Goal: Task Accomplishment & Management: Manage account settings

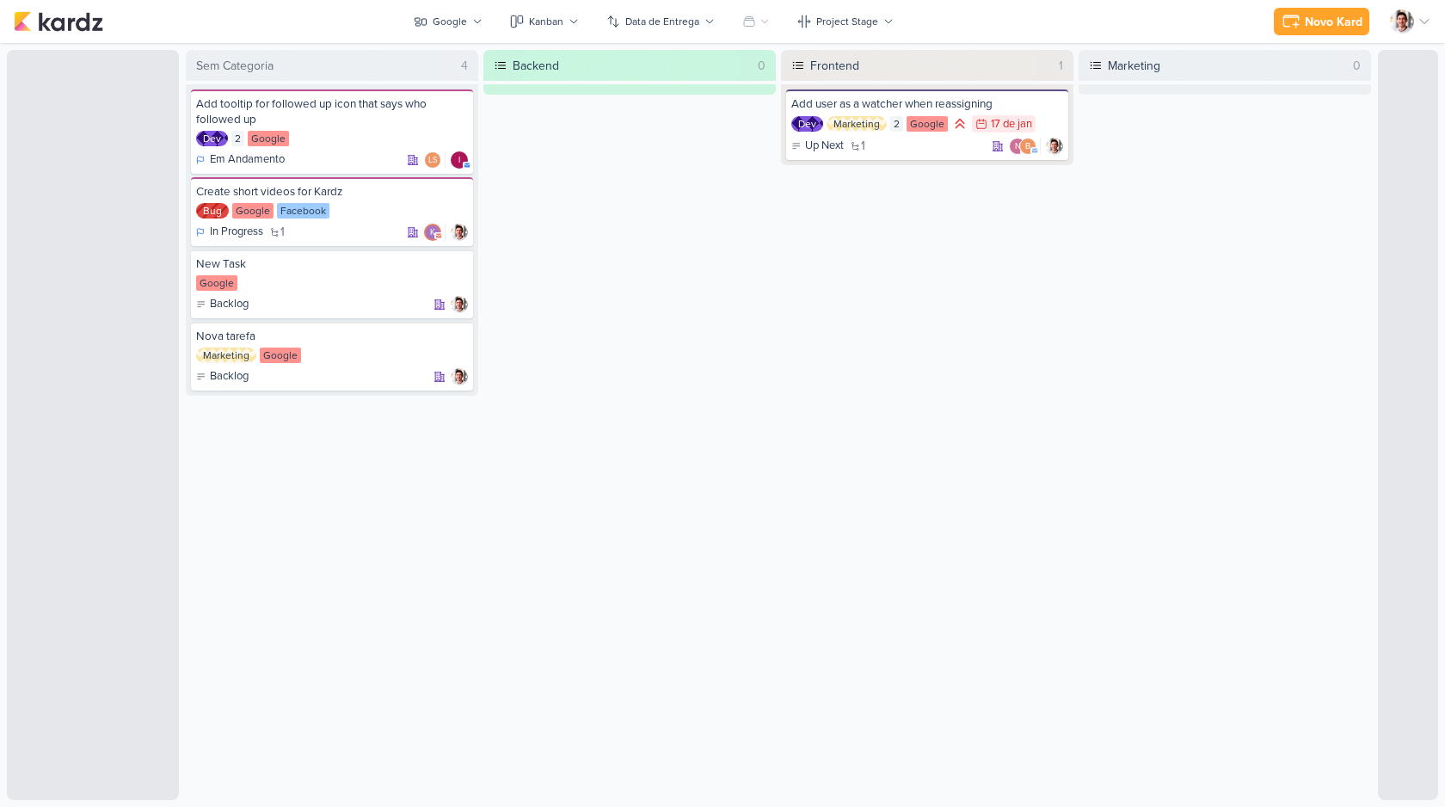
click at [1416, 25] on div at bounding box center [1410, 21] width 41 height 24
click at [1410, 24] on img at bounding box center [1402, 21] width 24 height 24
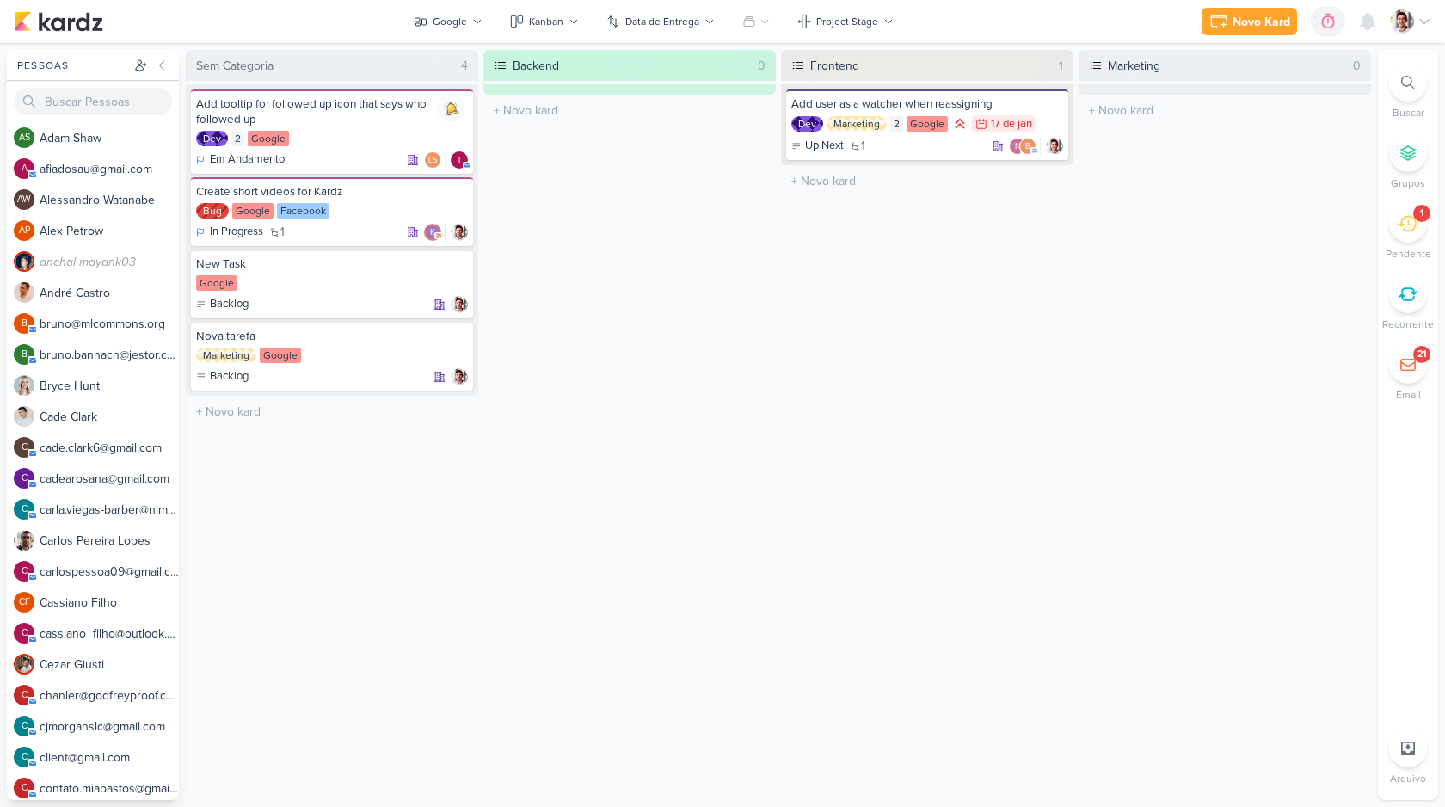
click at [1406, 21] on img at bounding box center [1402, 21] width 24 height 24
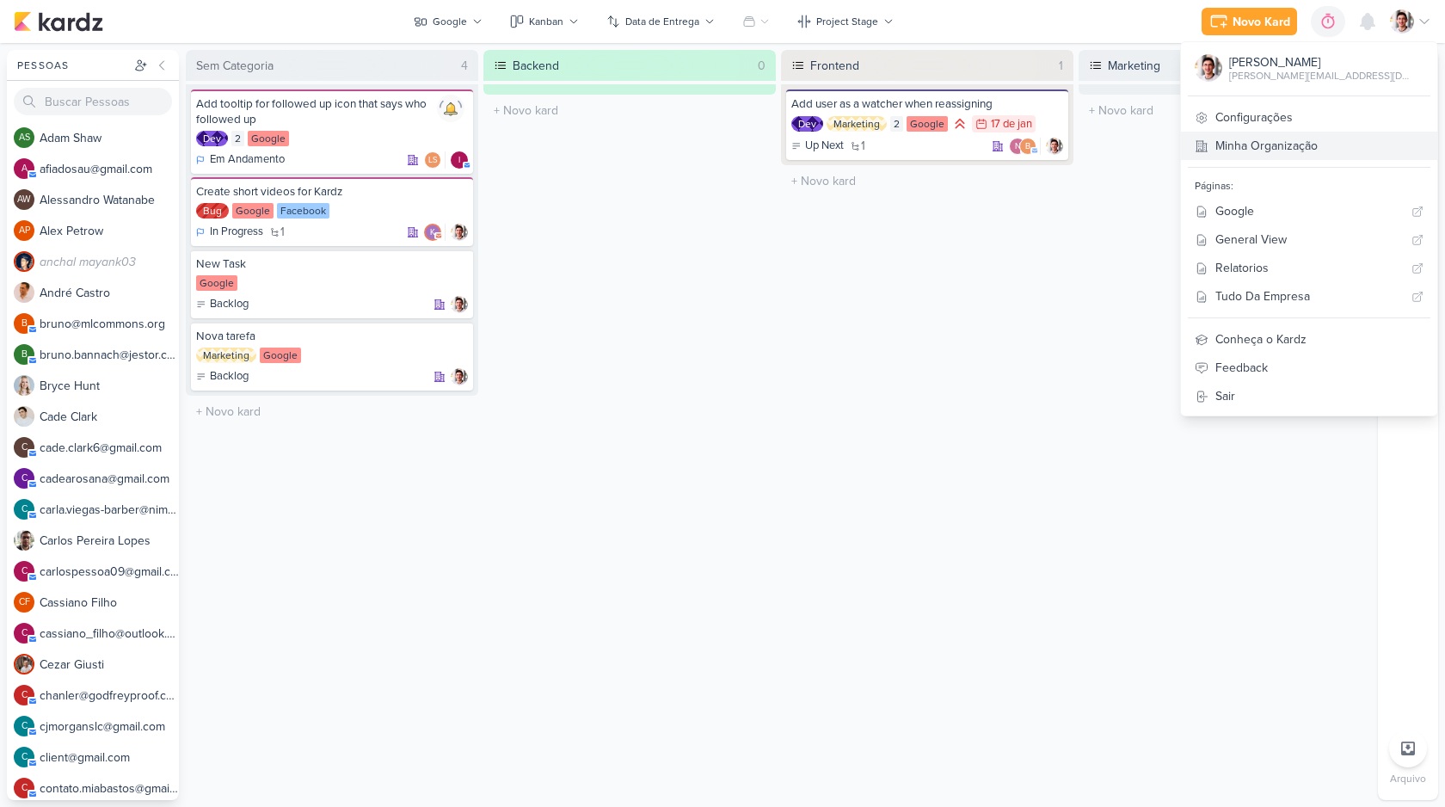
click at [1318, 143] on link "Minha Organização" at bounding box center [1309, 146] width 256 height 28
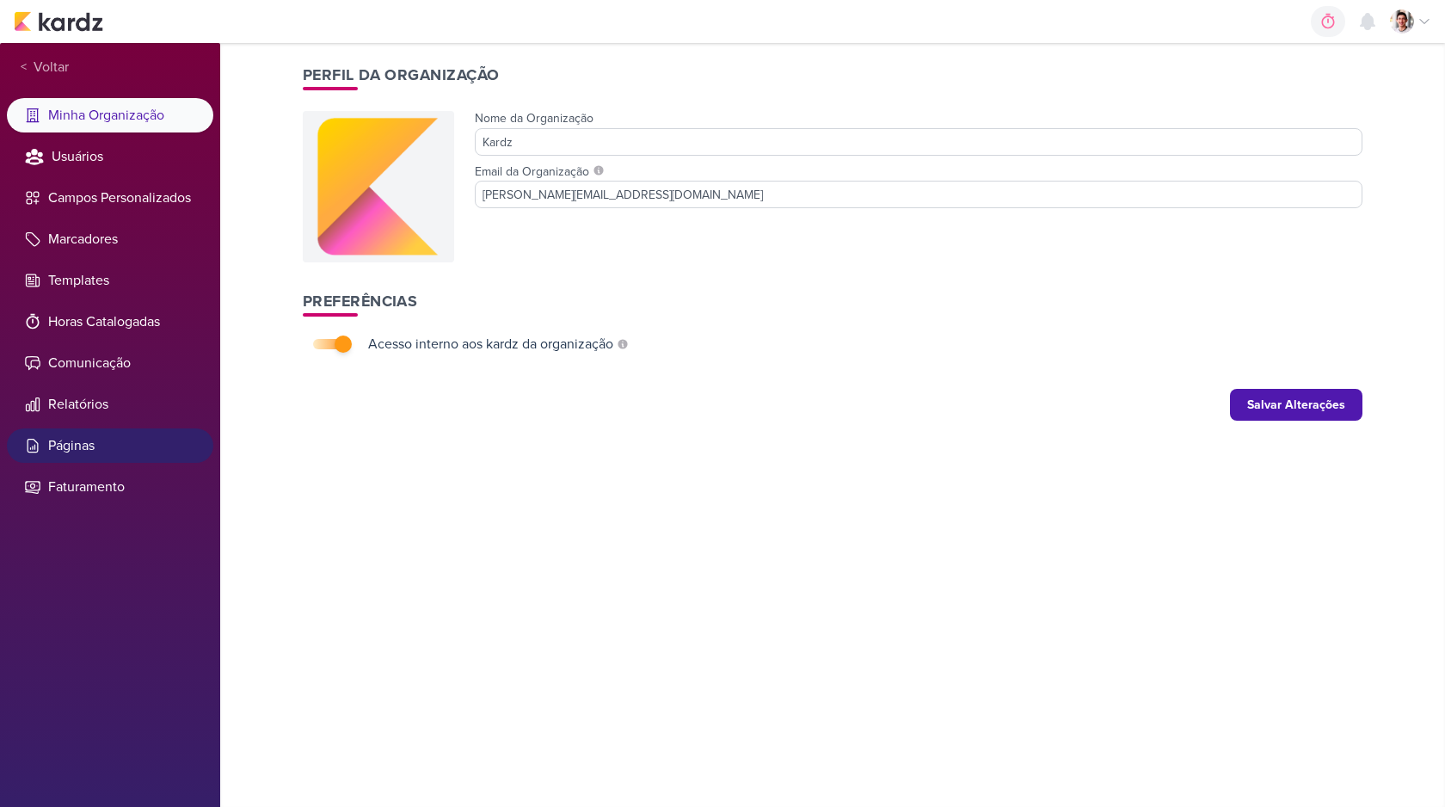
click at [93, 448] on li "Páginas" at bounding box center [110, 445] width 206 height 34
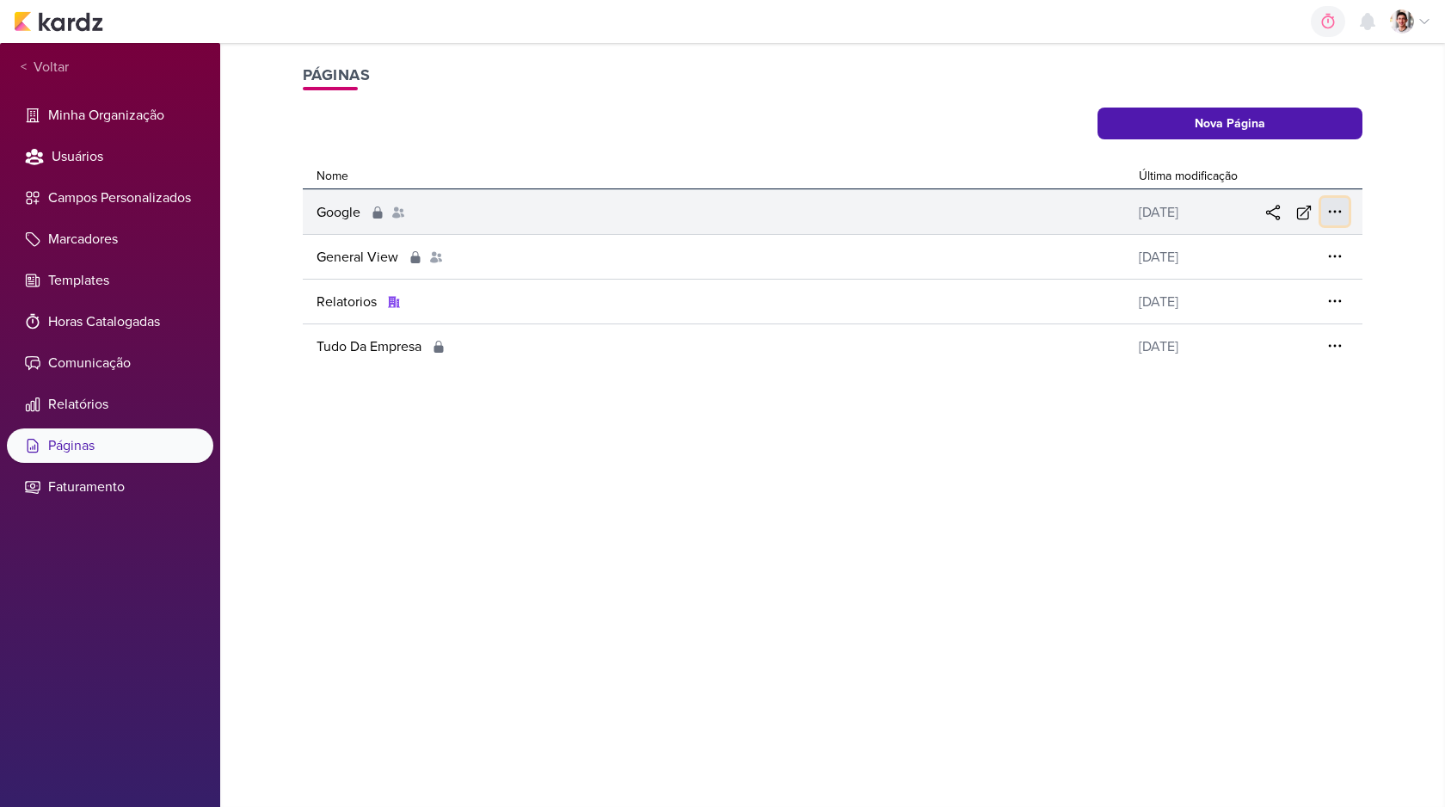
click at [1332, 212] on icon at bounding box center [1334, 211] width 17 height 17
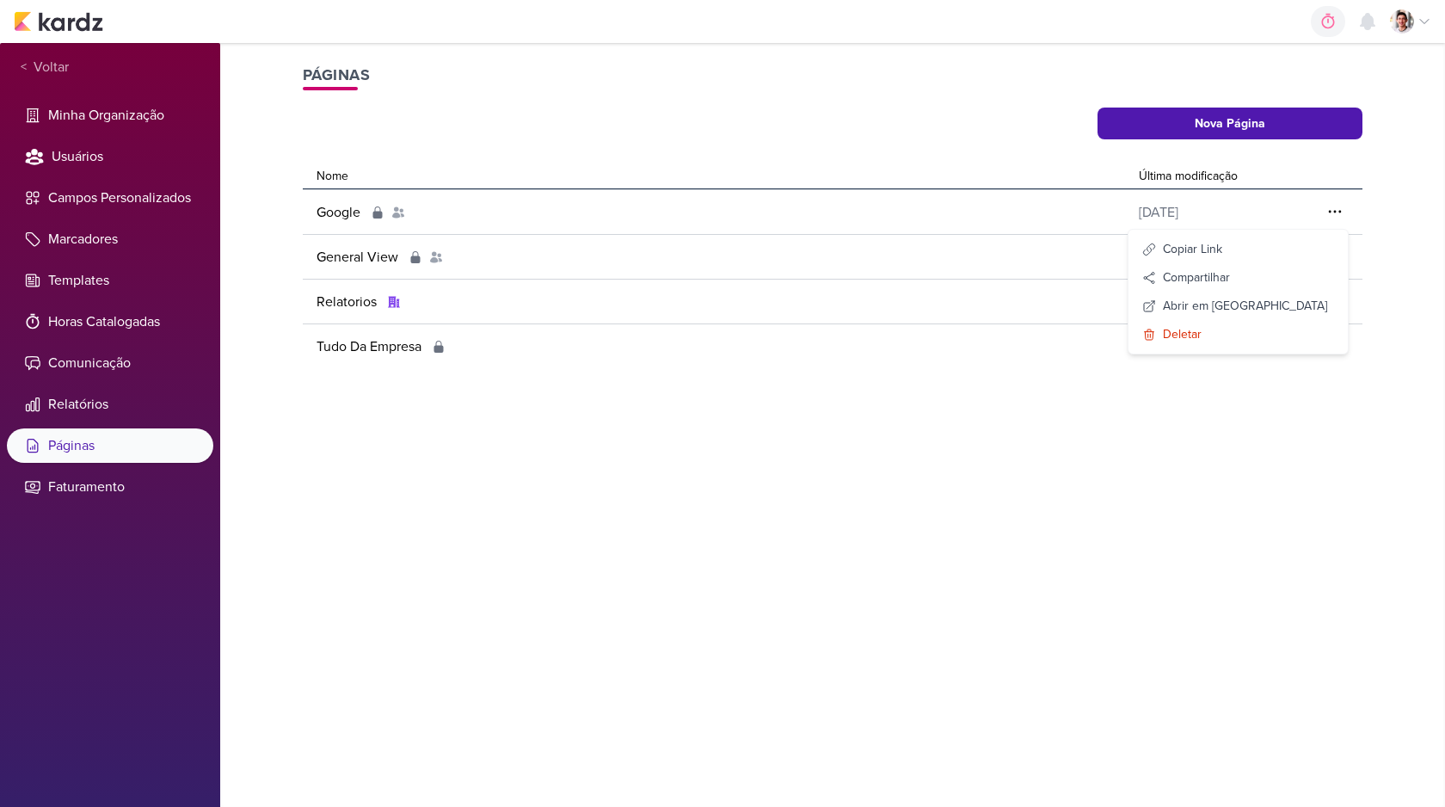
click at [1019, 393] on div "link copiado Páginas Nova Página Nome Última modificação Google [DATE] Copiar L…" at bounding box center [832, 425] width 1225 height 764
click at [46, 78] on div "< Voltar" at bounding box center [110, 67] width 206 height 34
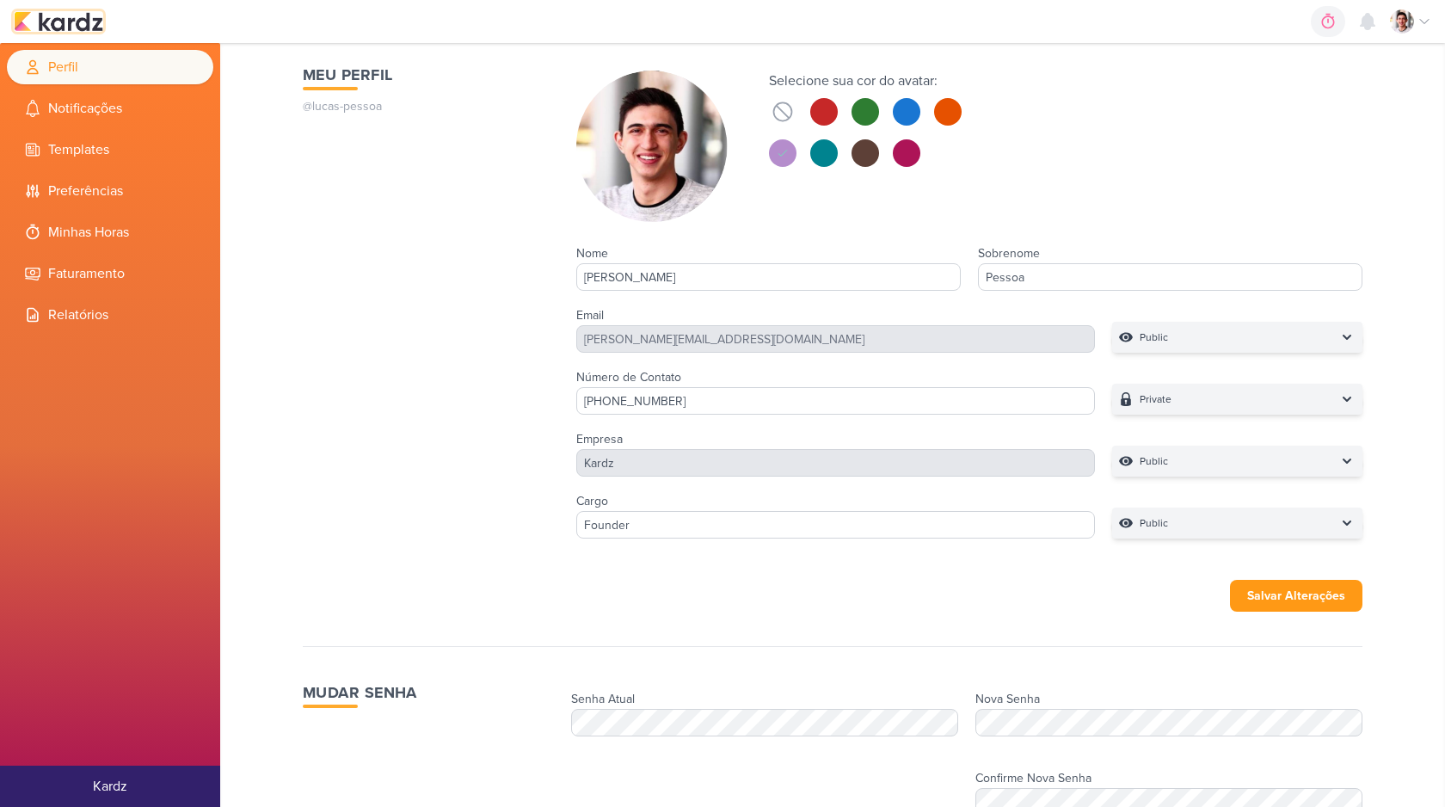
click at [67, 19] on img at bounding box center [58, 21] width 89 height 21
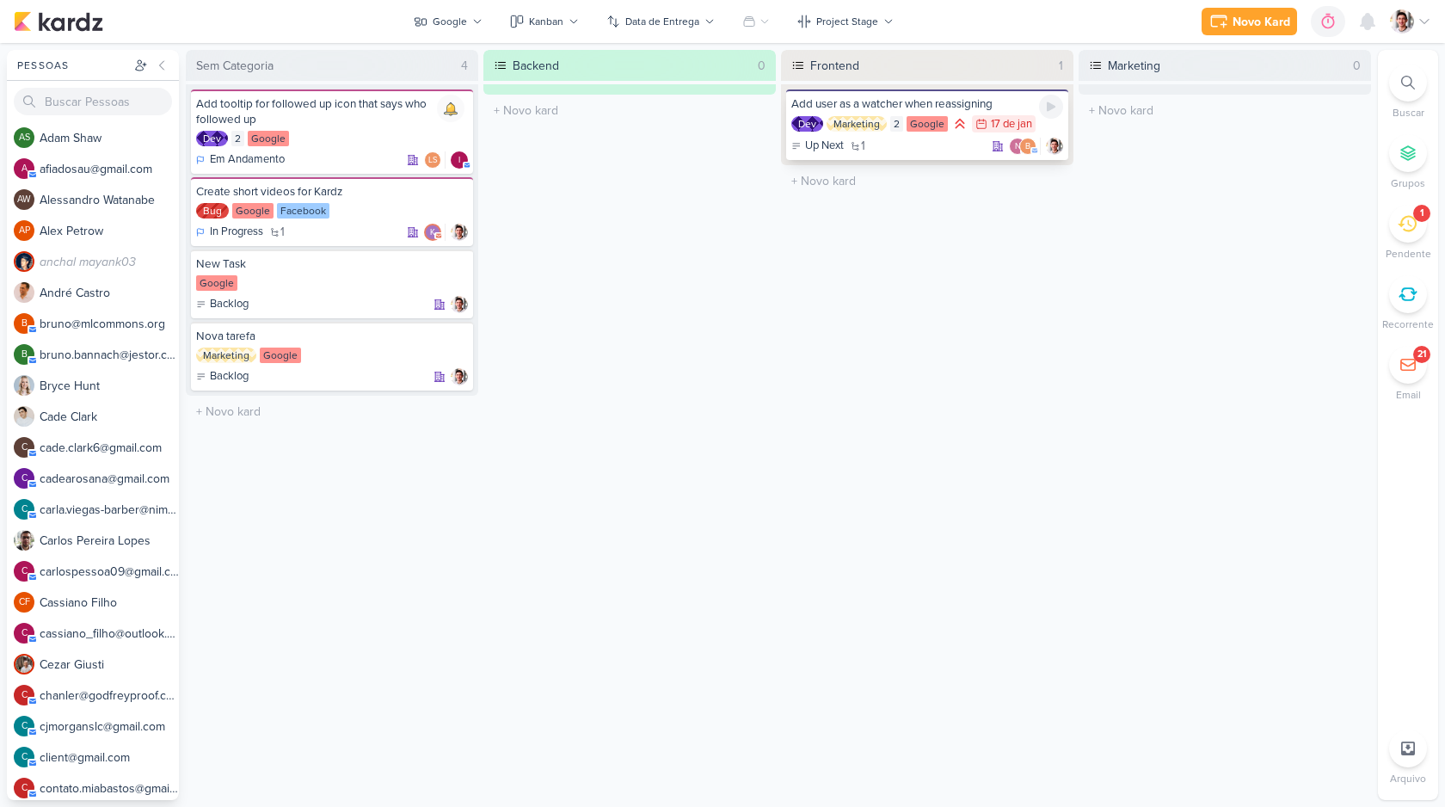
click at [868, 120] on div "Marketing" at bounding box center [856, 123] width 60 height 15
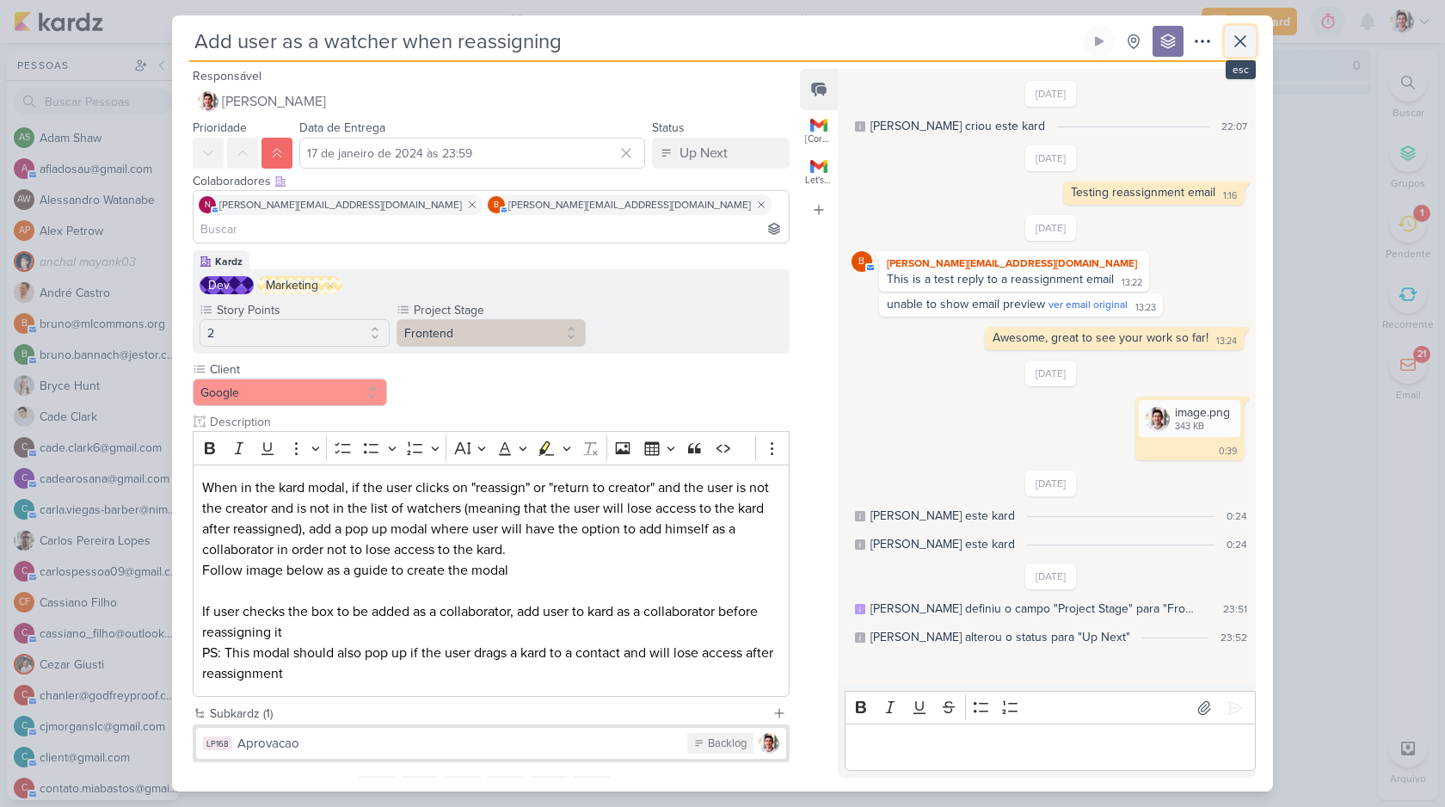
click at [1233, 49] on icon at bounding box center [1240, 41] width 21 height 21
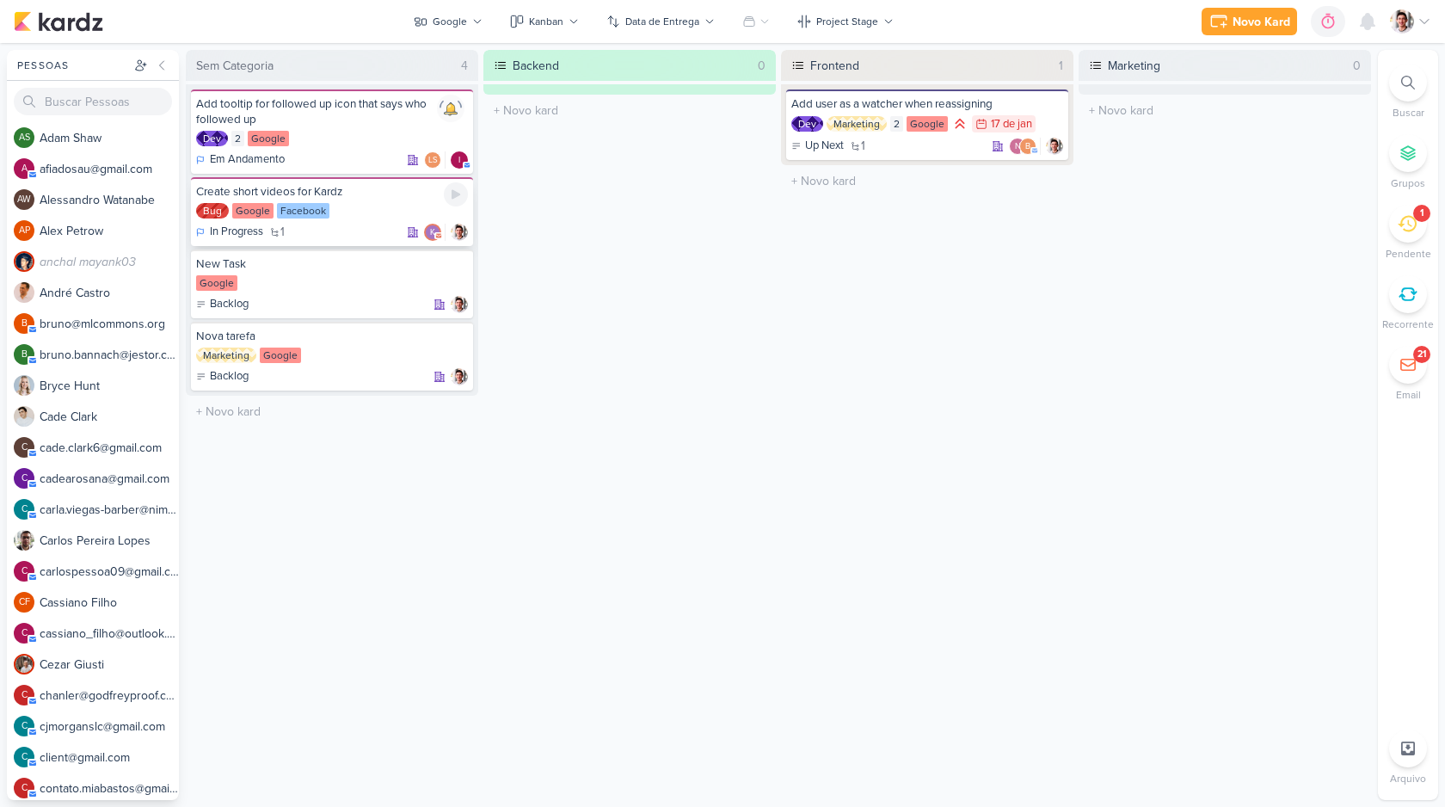
click at [290, 240] on div "In Progress 1 k" at bounding box center [332, 232] width 272 height 17
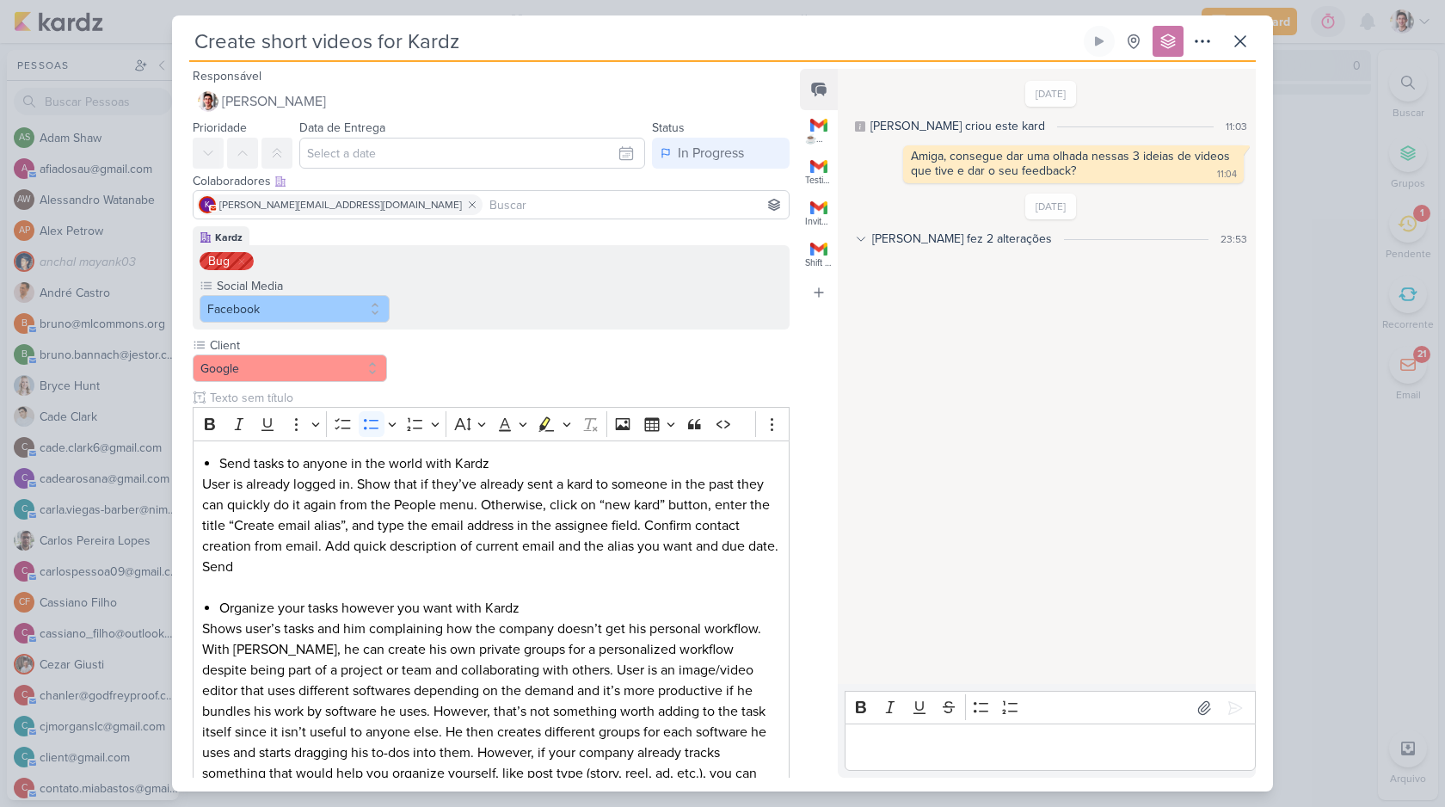
click at [949, 243] on div "Lucas fez 2 alterações" at bounding box center [962, 239] width 180 height 18
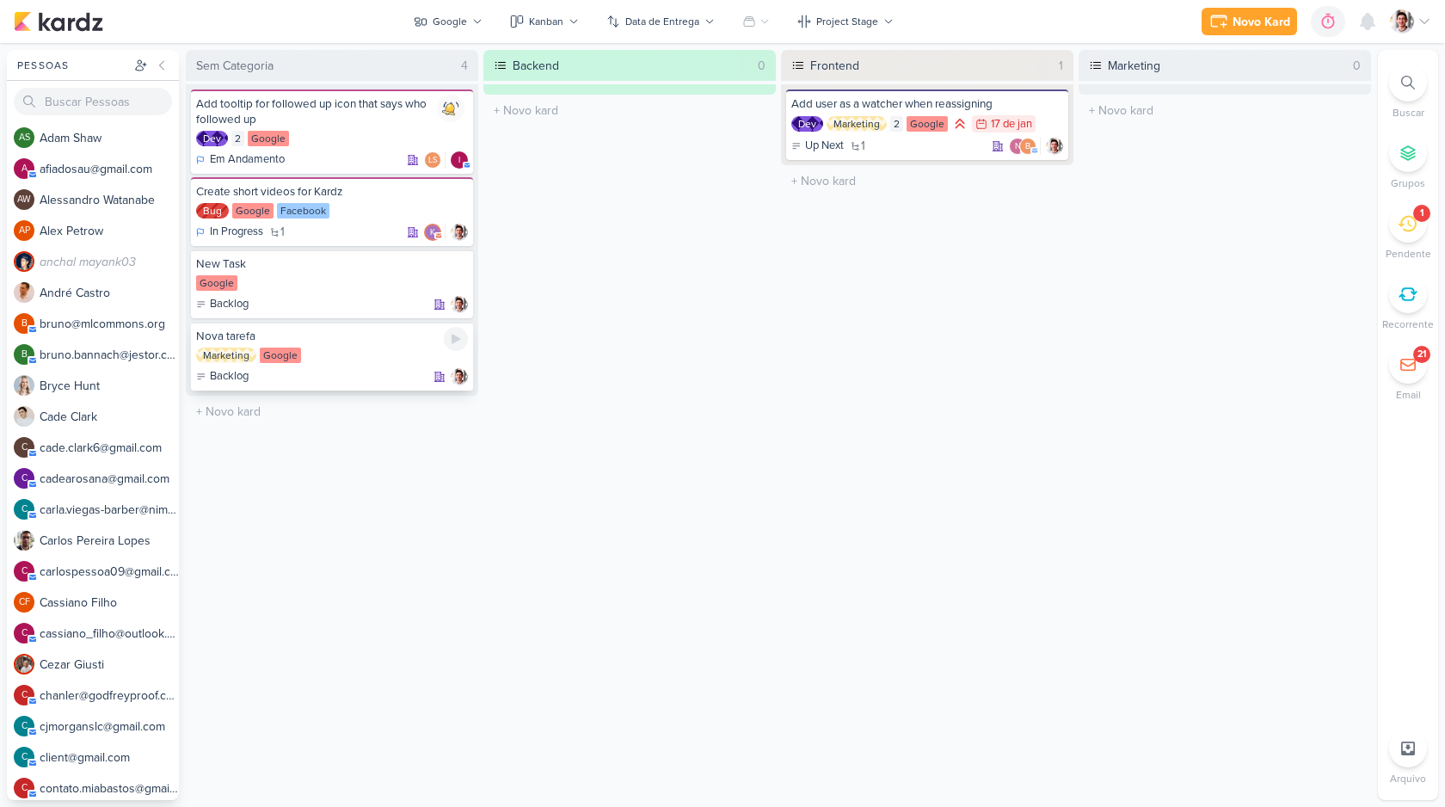
click at [347, 352] on div "Marketing Google" at bounding box center [332, 355] width 272 height 17
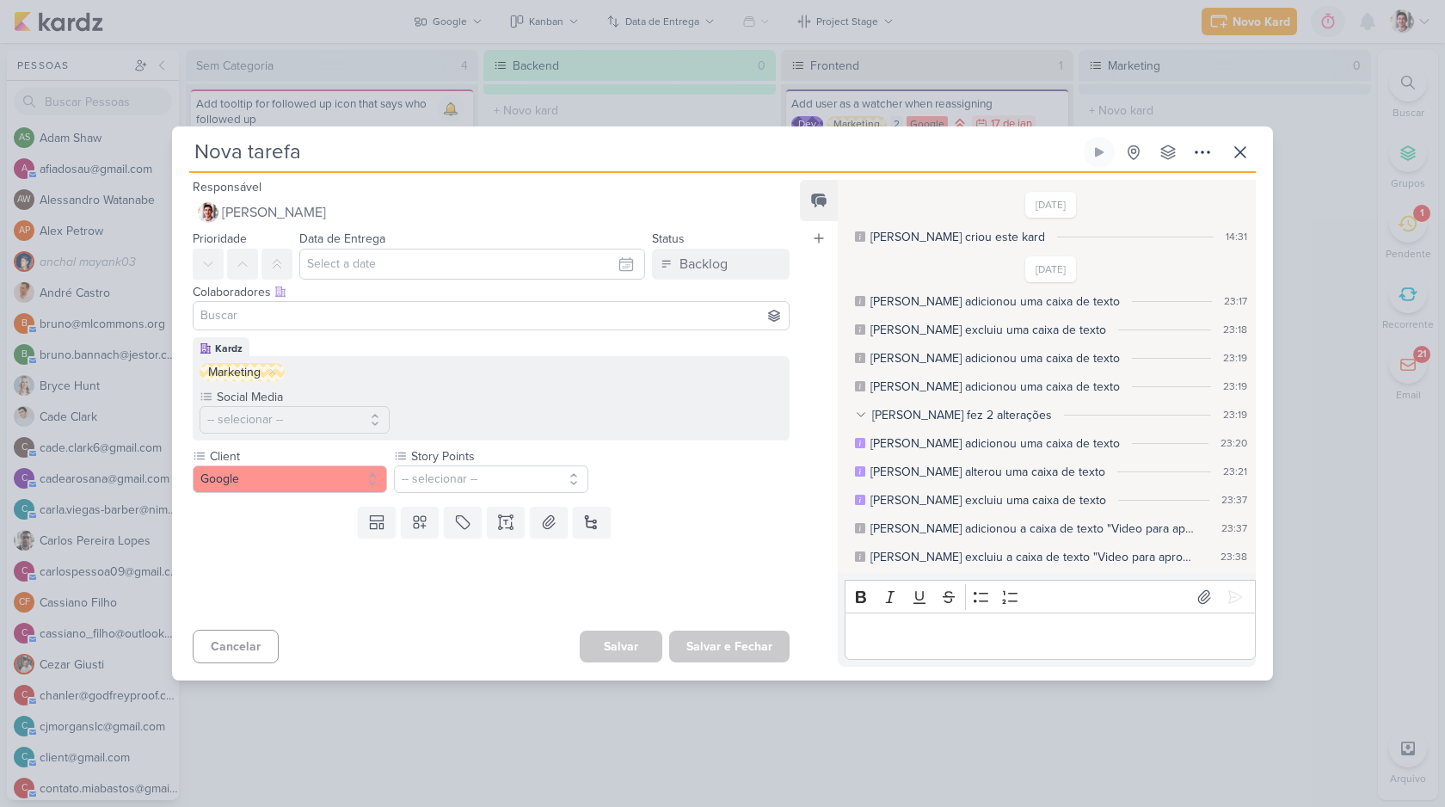
click at [953, 413] on div "Lucas fez 2 alterações" at bounding box center [962, 415] width 180 height 18
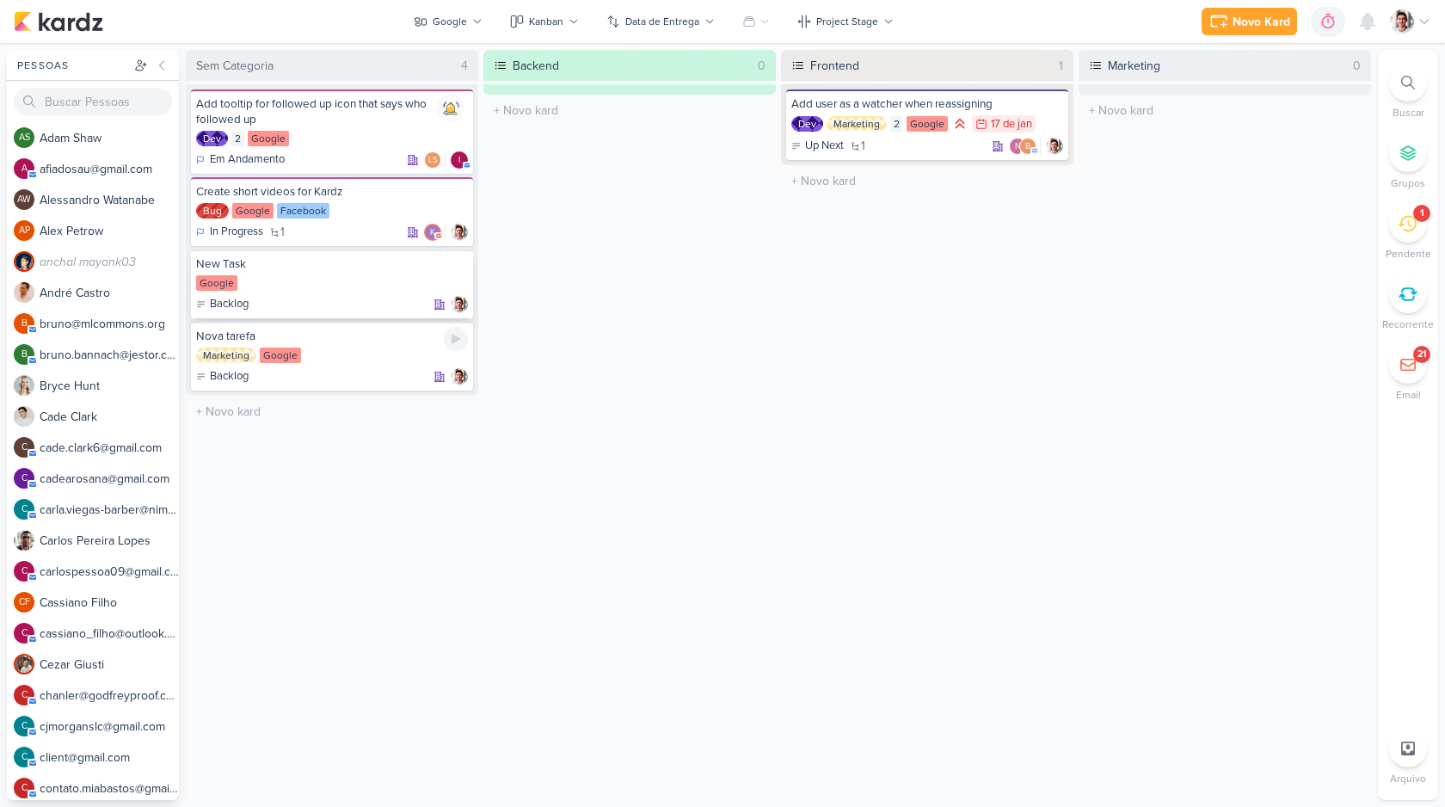
click at [359, 299] on div "Backlog" at bounding box center [332, 304] width 272 height 17
click at [452, 33] on button "Google" at bounding box center [447, 22] width 89 height 28
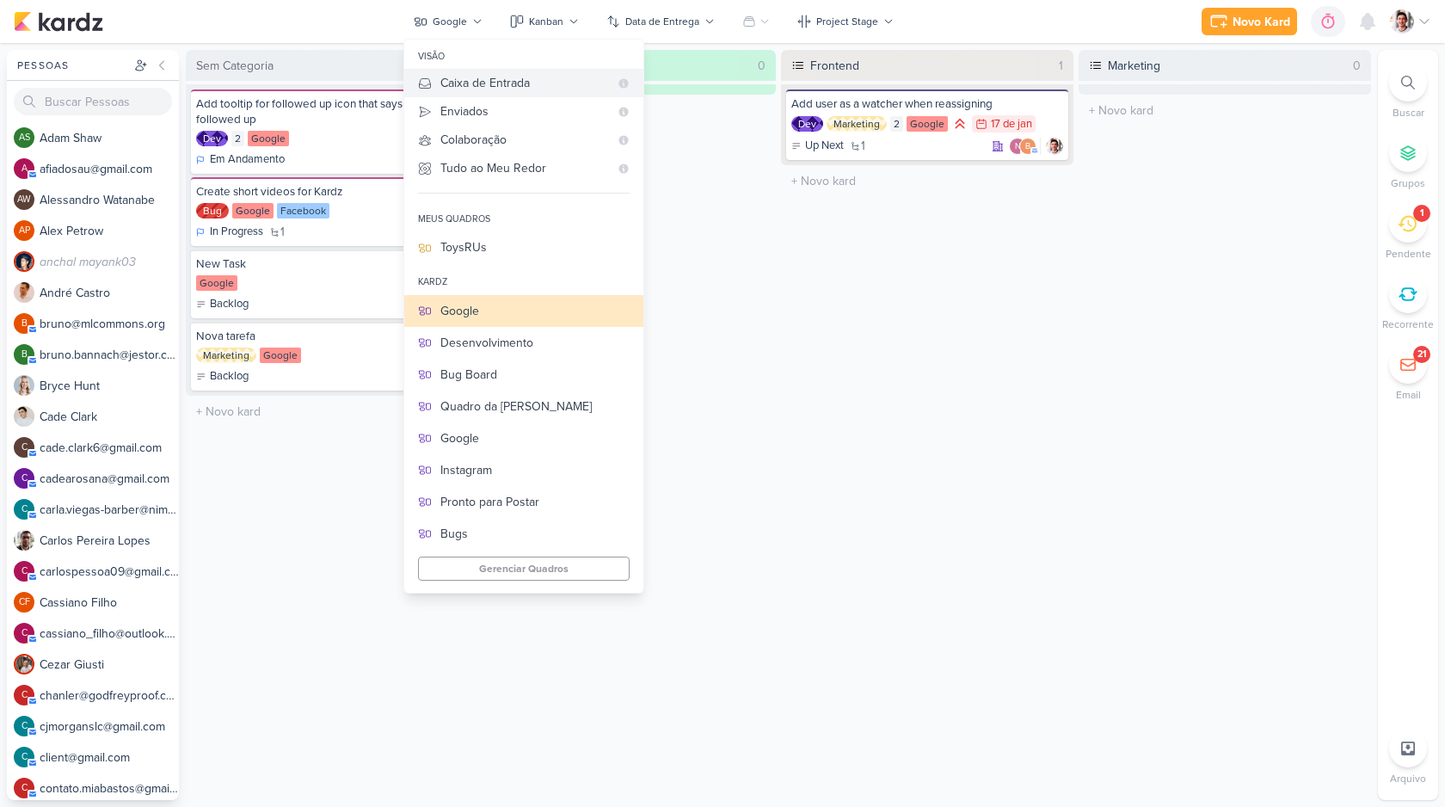
click at [469, 80] on div "Caixa de Entrada" at bounding box center [524, 83] width 169 height 18
